Goal: Share content: Share content

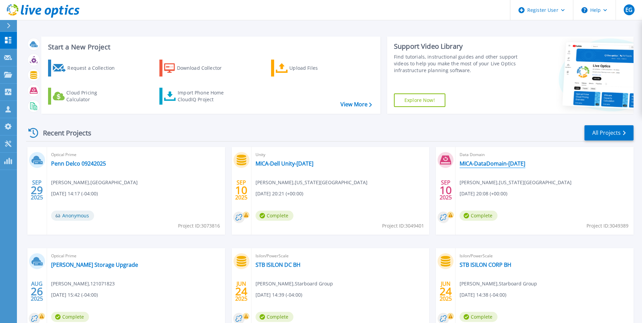
click at [506, 167] on link "MICA-DataDomain-[DATE]" at bounding box center [493, 163] width 66 height 7
click at [7, 27] on icon at bounding box center [9, 25] width 4 height 5
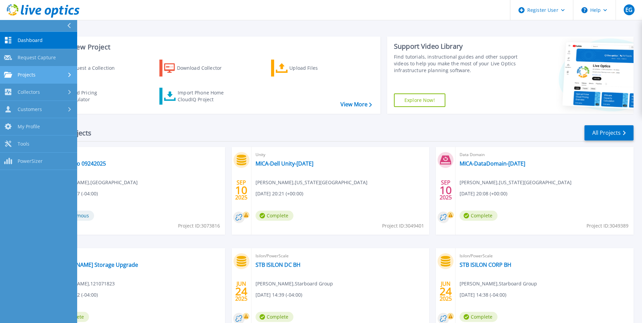
click at [28, 75] on span "Projects" at bounding box center [27, 75] width 18 height 6
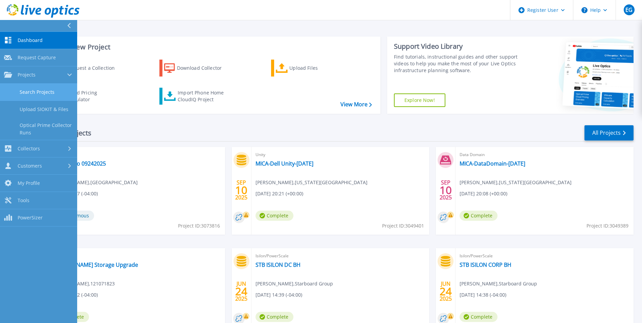
click at [40, 92] on link "Search Projects" at bounding box center [38, 92] width 77 height 17
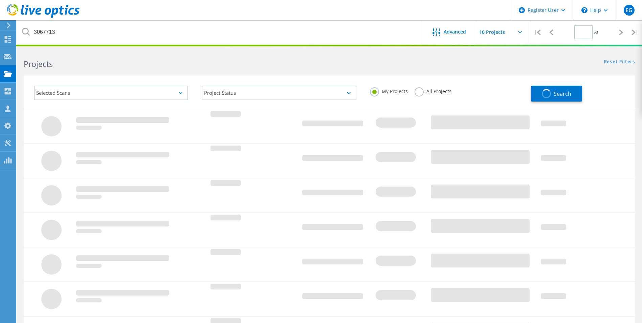
type input "1"
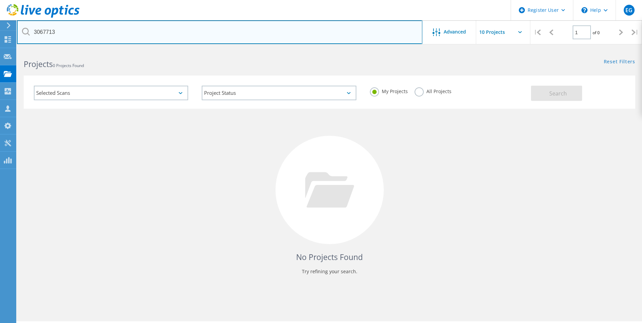
click at [86, 27] on input "3067713" at bounding box center [220, 32] width 406 height 24
paste input "[EMAIL_ADDRESS][DOMAIN_NAME]"
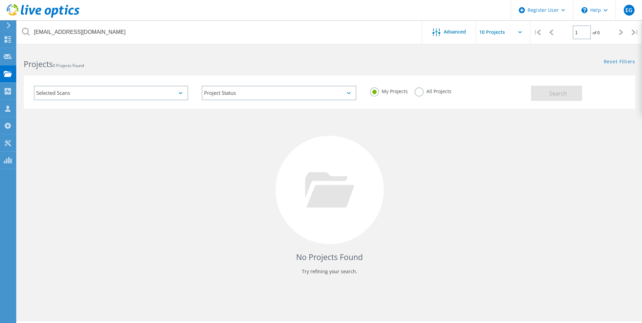
click at [418, 94] on label "All Projects" at bounding box center [433, 90] width 37 height 6
click at [0, 0] on input "All Projects" at bounding box center [0, 0] width 0 height 0
click at [543, 97] on button "Search" at bounding box center [556, 93] width 51 height 15
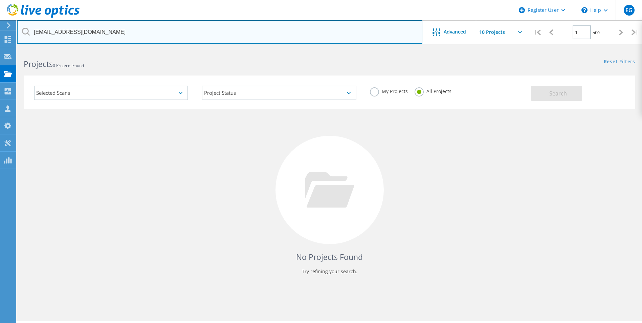
click at [60, 31] on input "[EMAIL_ADDRESS][DOMAIN_NAME]" at bounding box center [220, 32] width 406 height 24
paste input "3049389"
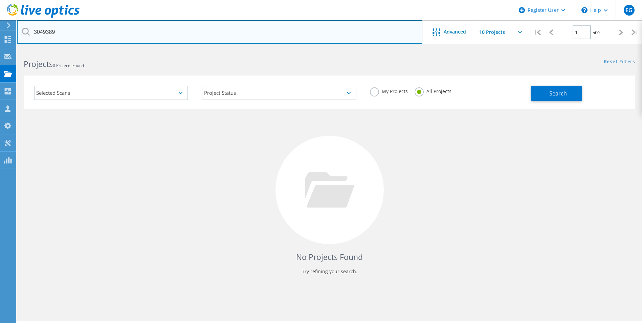
type input "3049389"
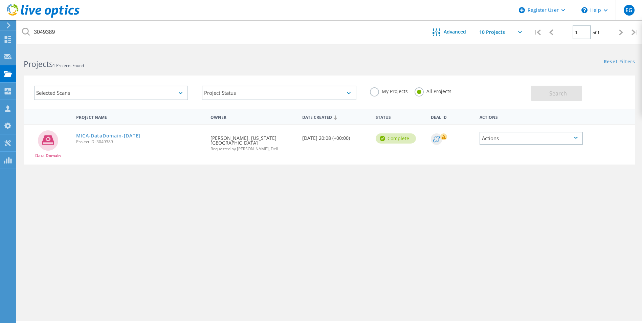
click at [112, 136] on link "MICA-DataDomain-[DATE]" at bounding box center [108, 135] width 64 height 5
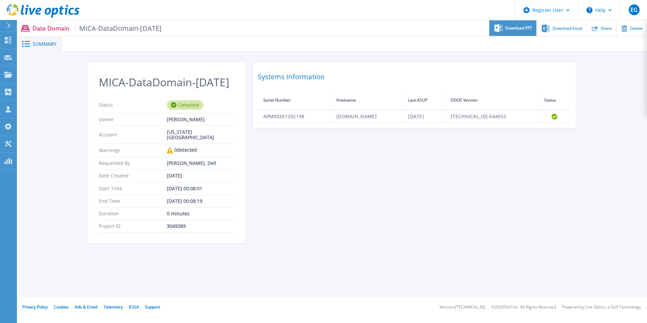
click at [521, 30] on span "Download PPT" at bounding box center [519, 28] width 27 height 4
click at [443, 208] on div "MICA-DataDomain-Sept2025 Status Complete Owner David Apaw Account MARYLAND INST…" at bounding box center [333, 157] width 490 height 189
click at [597, 33] on div "Share" at bounding box center [601, 28] width 29 height 16
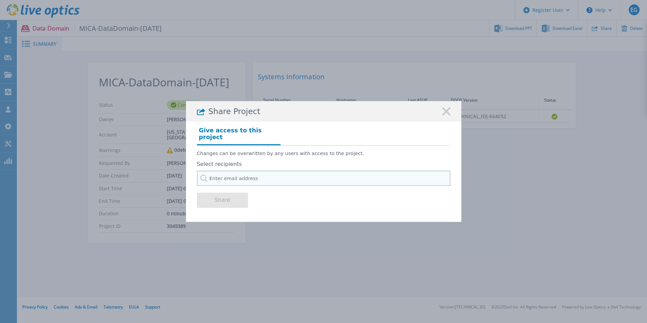
click at [251, 178] on input "text" at bounding box center [324, 178] width 254 height 15
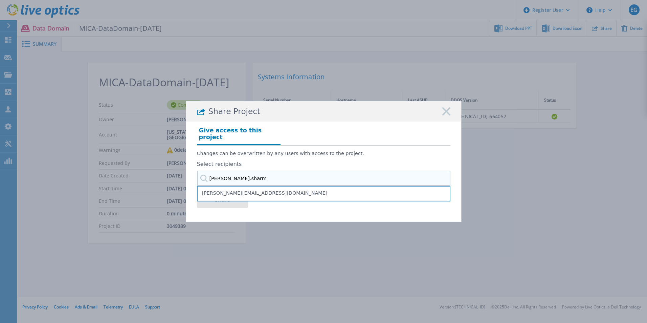
type input "anmol.sharma"
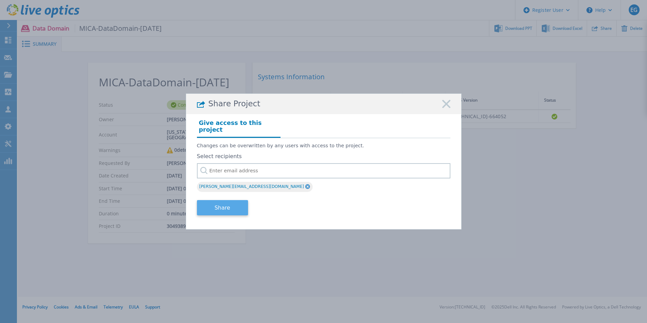
click at [238, 203] on button "Share" at bounding box center [222, 207] width 51 height 15
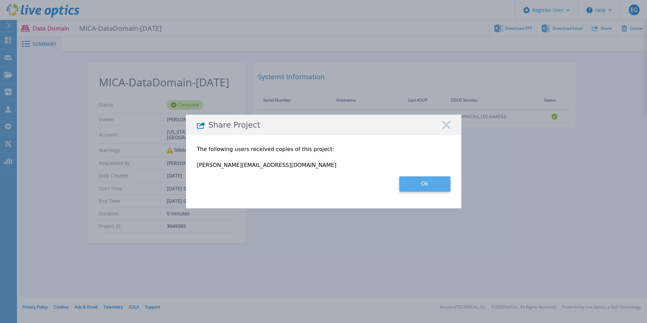
click at [435, 183] on button "Ok" at bounding box center [425, 183] width 51 height 15
